Goal: Check status: Check status

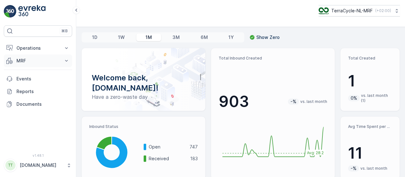
click at [68, 60] on icon at bounding box center [66, 61] width 6 height 6
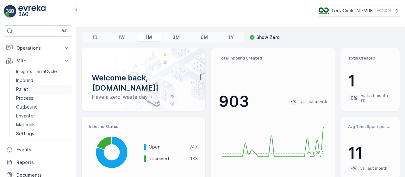
click at [25, 88] on p "Pallet" at bounding box center [22, 89] width 12 height 6
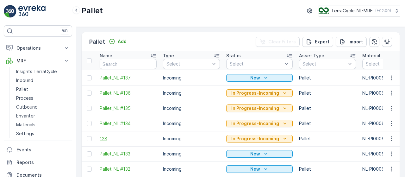
click at [105, 138] on span "128" at bounding box center [128, 138] width 57 height 6
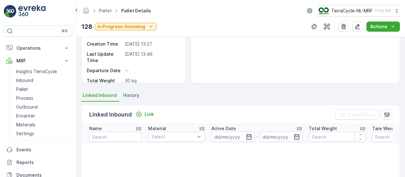
scroll to position [86, 0]
click at [134, 94] on span "History" at bounding box center [131, 95] width 16 height 6
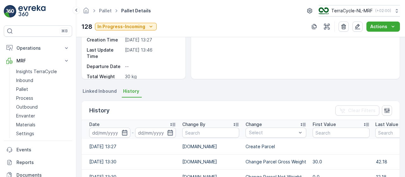
scroll to position [89, 0]
click at [95, 92] on span "Linked Inbound" at bounding box center [100, 91] width 34 height 6
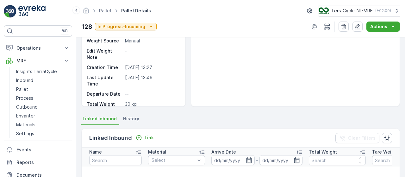
scroll to position [62, 0]
click at [128, 118] on span "History" at bounding box center [131, 119] width 16 height 6
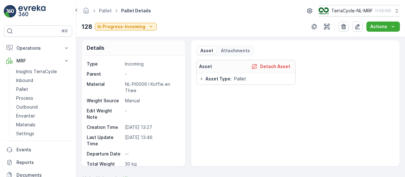
scroll to position [0, 0]
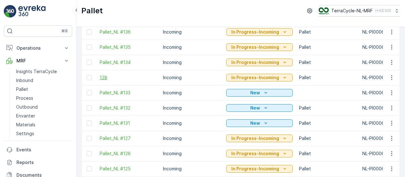
scroll to position [62, 0]
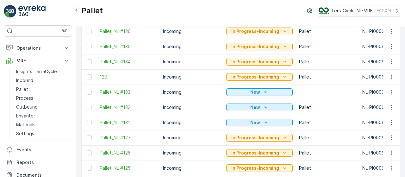
click at [104, 77] on span "128" at bounding box center [128, 77] width 57 height 6
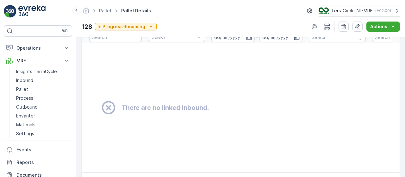
scroll to position [210, 0]
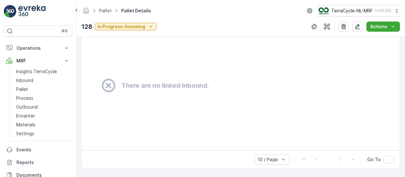
drag, startPoint x: 209, startPoint y: 147, endPoint x: 298, endPoint y: 140, distance: 88.9
click at [298, 140] on td "There are no linked Inbound." at bounding box center [289, 85] width 414 height 129
click at [269, 118] on td "There are no linked Inbound." at bounding box center [289, 85] width 414 height 129
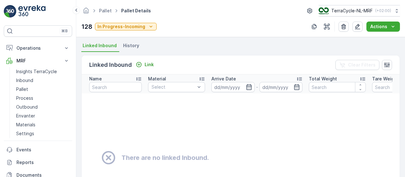
scroll to position [134, 0]
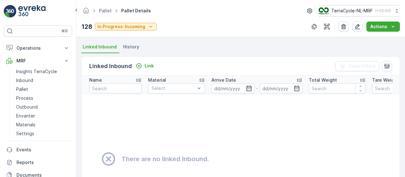
click at [130, 45] on span "History" at bounding box center [131, 47] width 16 height 6
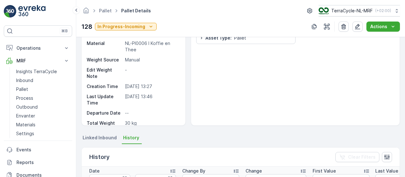
scroll to position [0, 0]
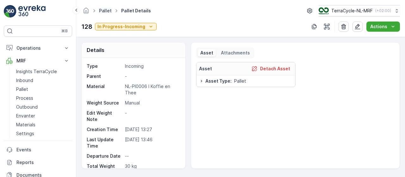
click at [103, 10] on link "Pallet" at bounding box center [105, 10] width 13 height 5
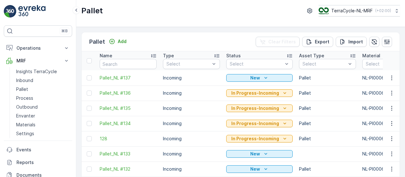
scroll to position [25, 0]
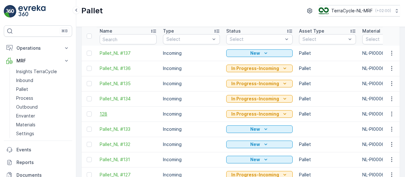
click at [104, 113] on span "128" at bounding box center [128, 114] width 57 height 6
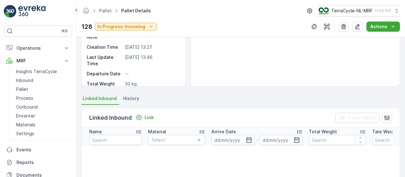
scroll to position [83, 0]
click at [127, 97] on span "History" at bounding box center [131, 98] width 16 height 6
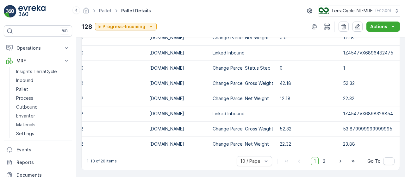
scroll to position [233, 0]
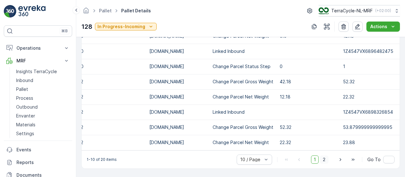
click at [327, 160] on span "2" at bounding box center [324, 159] width 9 height 8
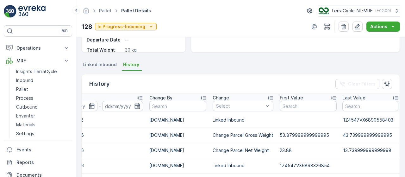
scroll to position [116, 0]
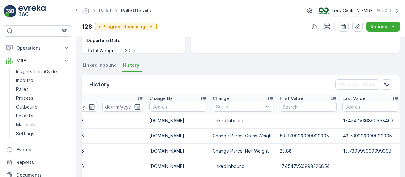
click at [105, 65] on span "Linked Inbound" at bounding box center [100, 65] width 34 height 6
